Goal: Task Accomplishment & Management: Manage account settings

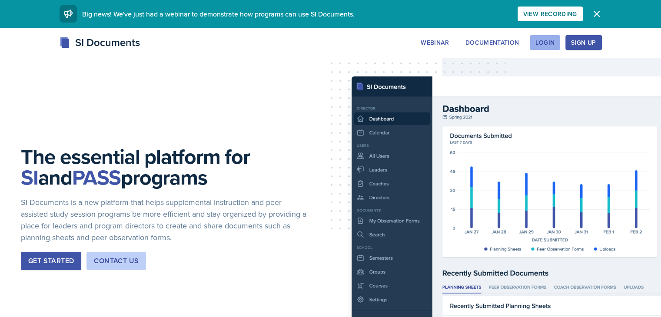
click at [554, 45] on div "Login" at bounding box center [544, 42] width 19 height 7
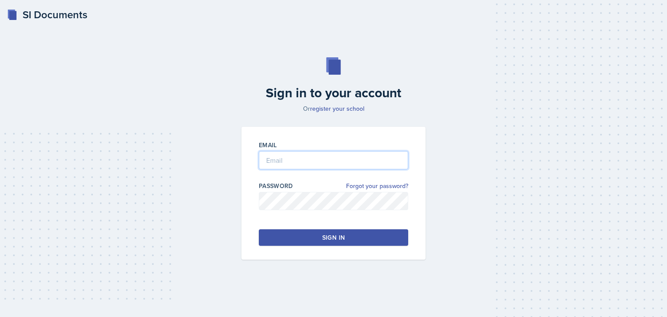
type input "[PERSON_NAME][EMAIL_ADDRESS][DOMAIN_NAME]"
drag, startPoint x: 356, startPoint y: 236, endPoint x: 356, endPoint y: 229, distance: 7.0
click at [356, 229] on button "Sign in" at bounding box center [333, 237] width 149 height 17
